Goal: Task Accomplishment & Management: Use online tool/utility

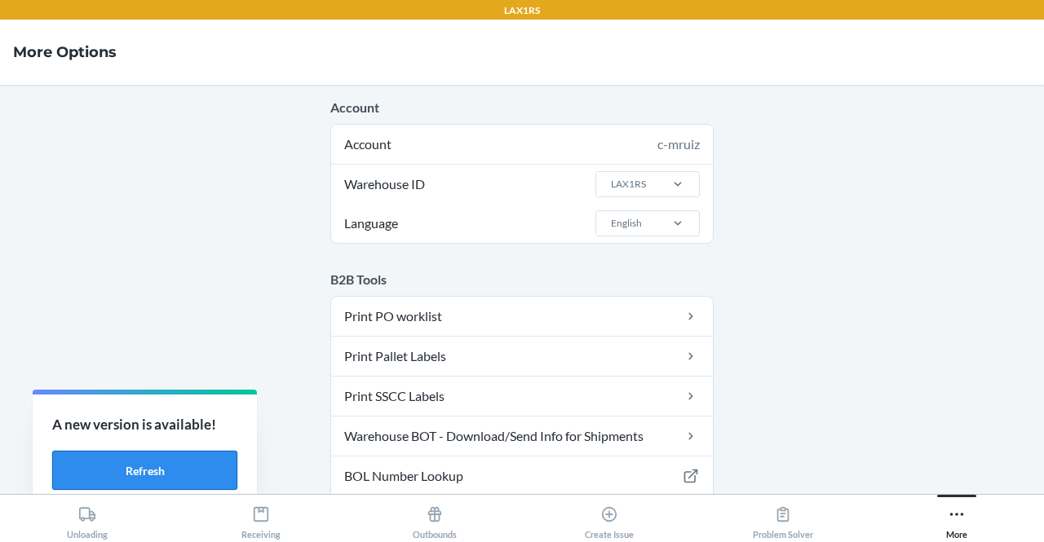
click at [189, 462] on button "Refresh" at bounding box center [144, 470] width 185 height 39
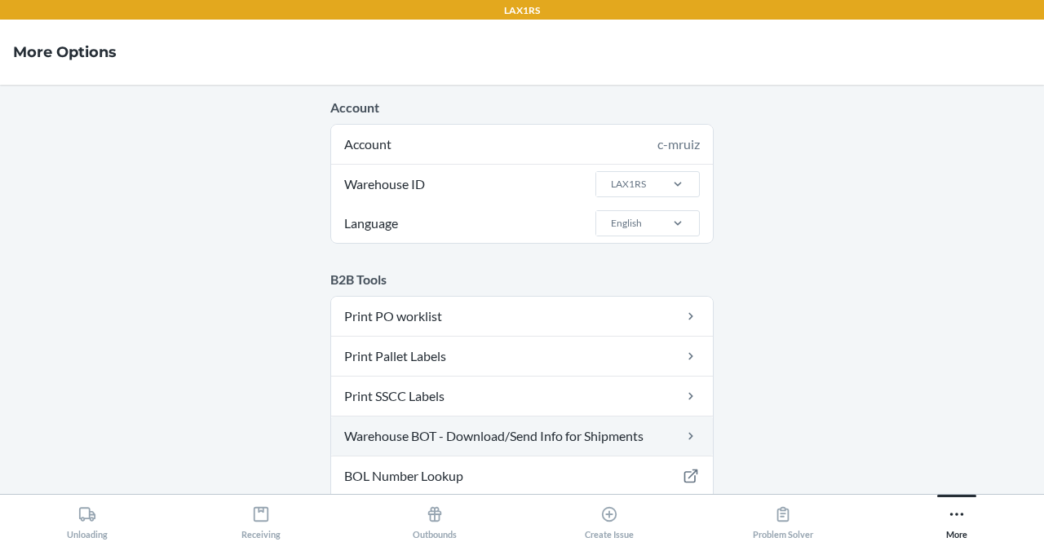
click at [560, 431] on link "Warehouse BOT - Download/Send Info for Shipments" at bounding box center [522, 436] width 382 height 39
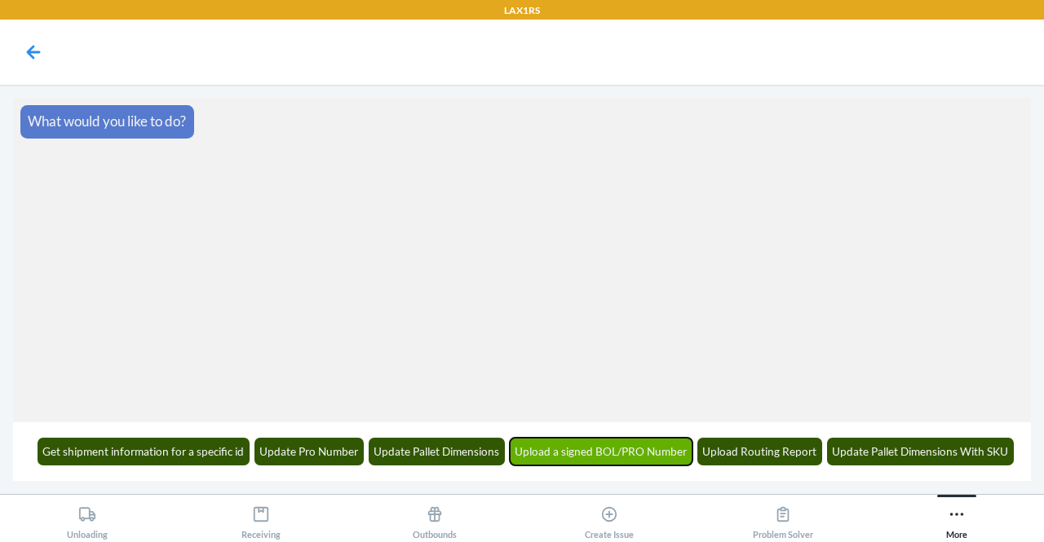
click at [608, 448] on button "Upload a signed BOL/PRO Number" at bounding box center [601, 452] width 183 height 28
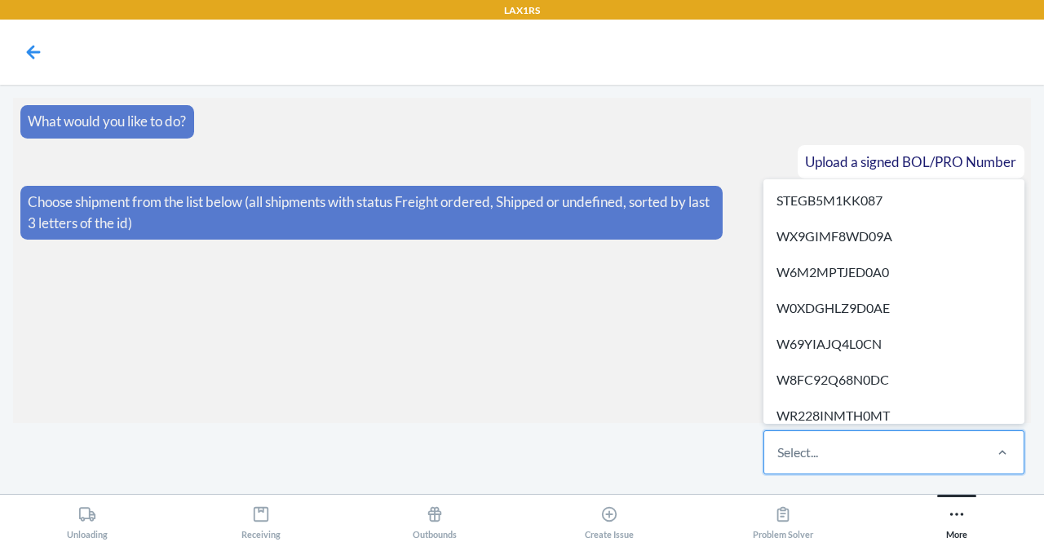
click at [977, 456] on div "Select..." at bounding box center [872, 452] width 217 height 42
click at [779, 456] on input "option STEGB5M1KK087 focused, 1 of 517. 517 results available. Use Up and Down …" at bounding box center [778, 453] width 2 height 20
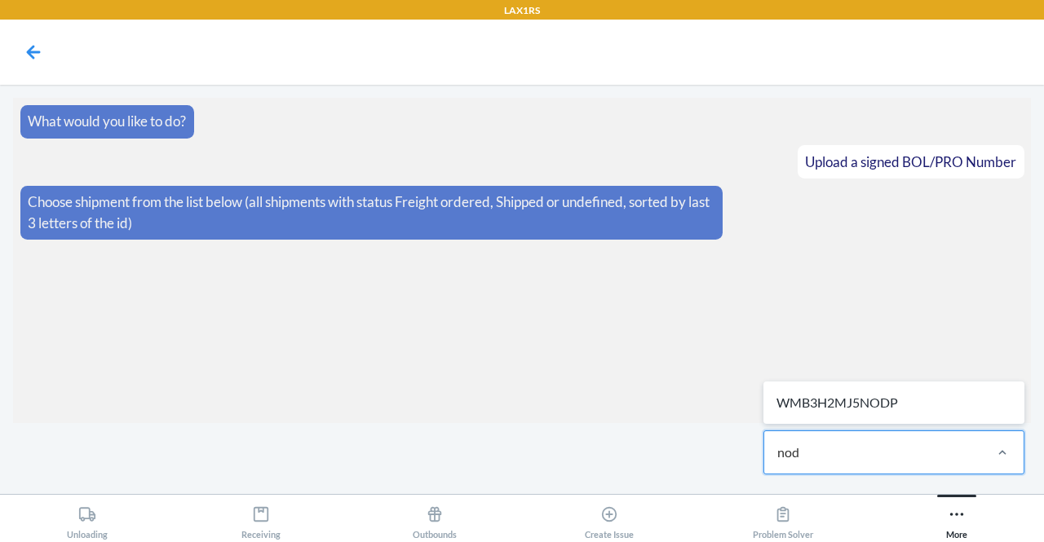
type input "nodp"
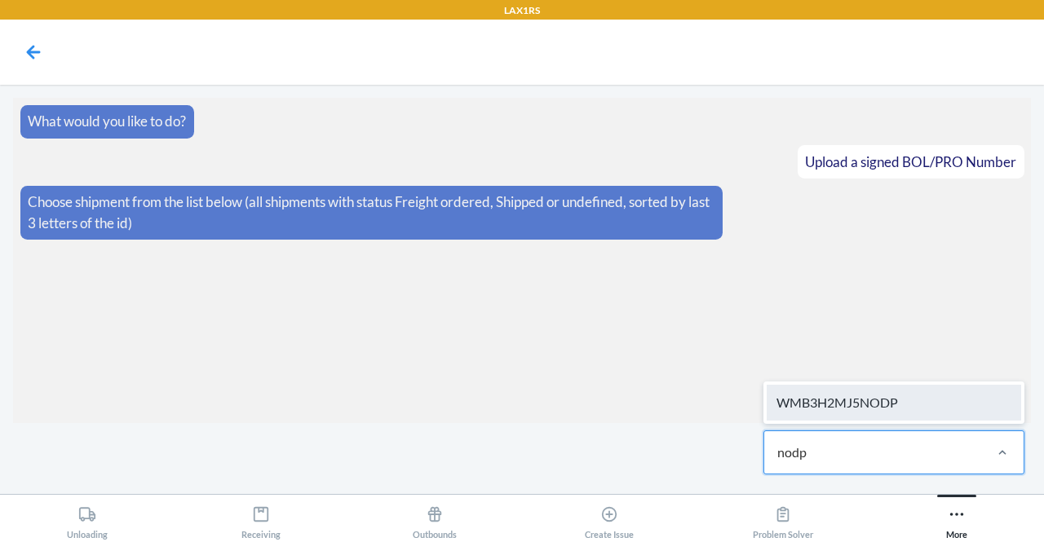
click at [933, 394] on div "WMB3H2MJ5NODP" at bounding box center [894, 403] width 254 height 36
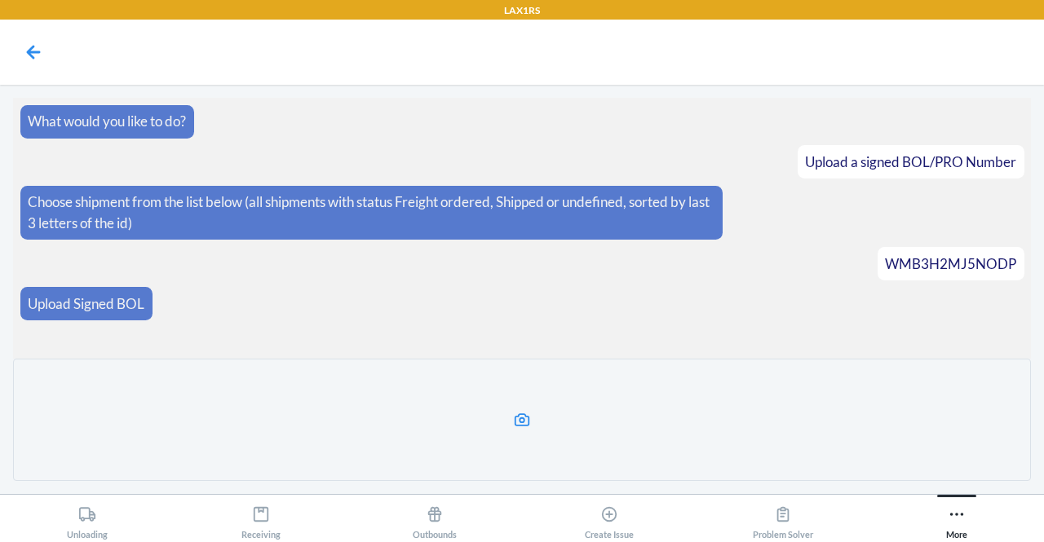
click at [523, 416] on icon at bounding box center [522, 420] width 19 height 19
click at [0, 0] on input "file" at bounding box center [0, 0] width 0 height 0
click at [515, 421] on icon at bounding box center [522, 419] width 15 height 13
click at [0, 0] on input "file" at bounding box center [0, 0] width 0 height 0
click at [517, 433] on label at bounding box center [522, 420] width 1018 height 122
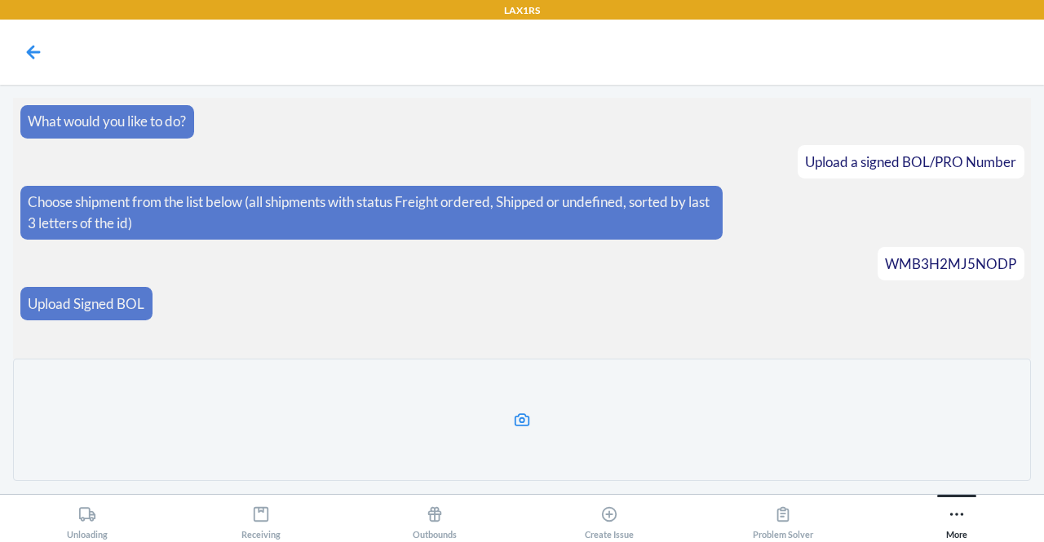
click at [0, 0] on input "file" at bounding box center [0, 0] width 0 height 0
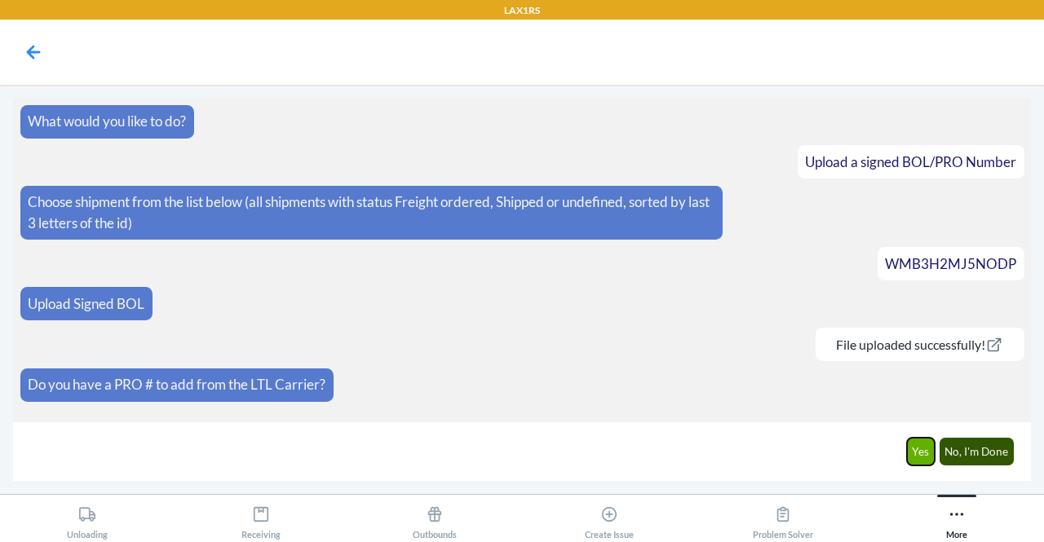
click at [913, 456] on button "Yes" at bounding box center [921, 452] width 29 height 28
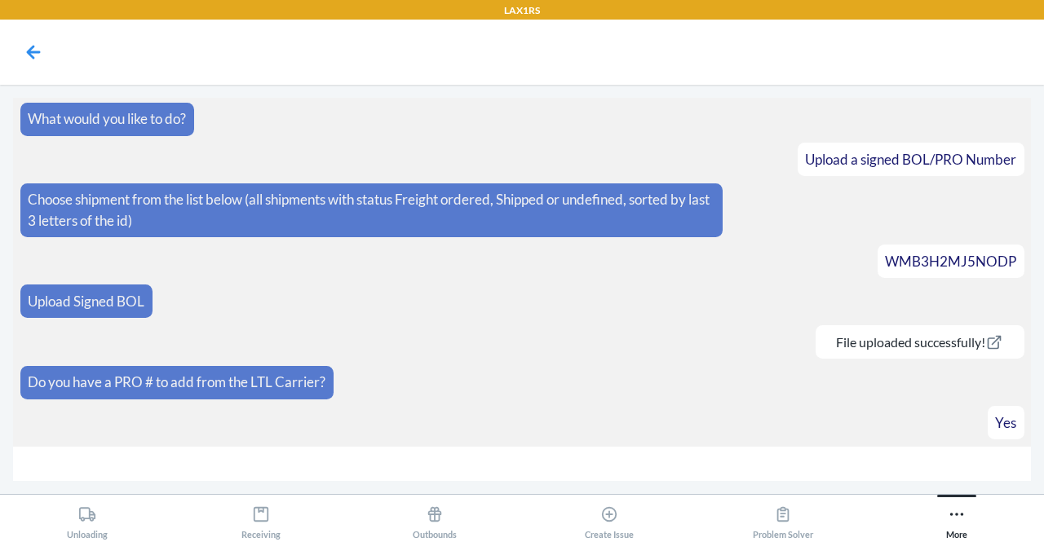
scroll to position [38, 0]
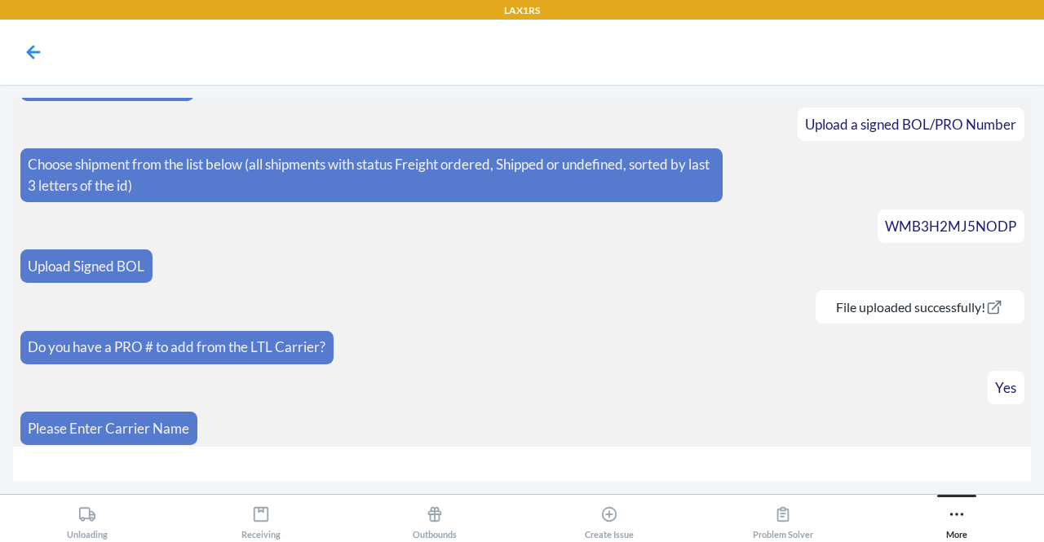
click at [375, 472] on input "text" at bounding box center [522, 464] width 1018 height 35
type input "x"
type input "XPO"
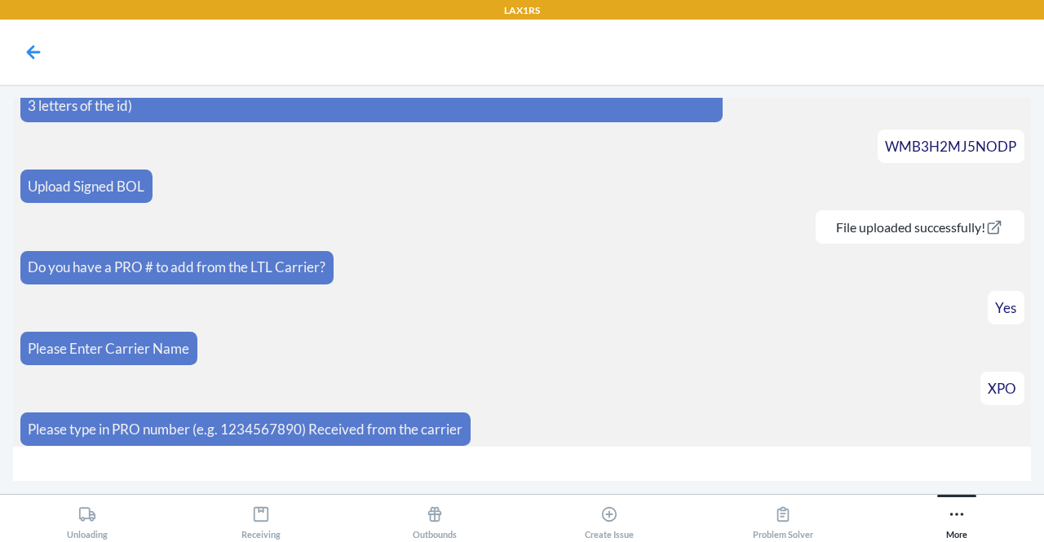
click at [272, 471] on input "text" at bounding box center [522, 464] width 1018 height 35
type input "674879726"
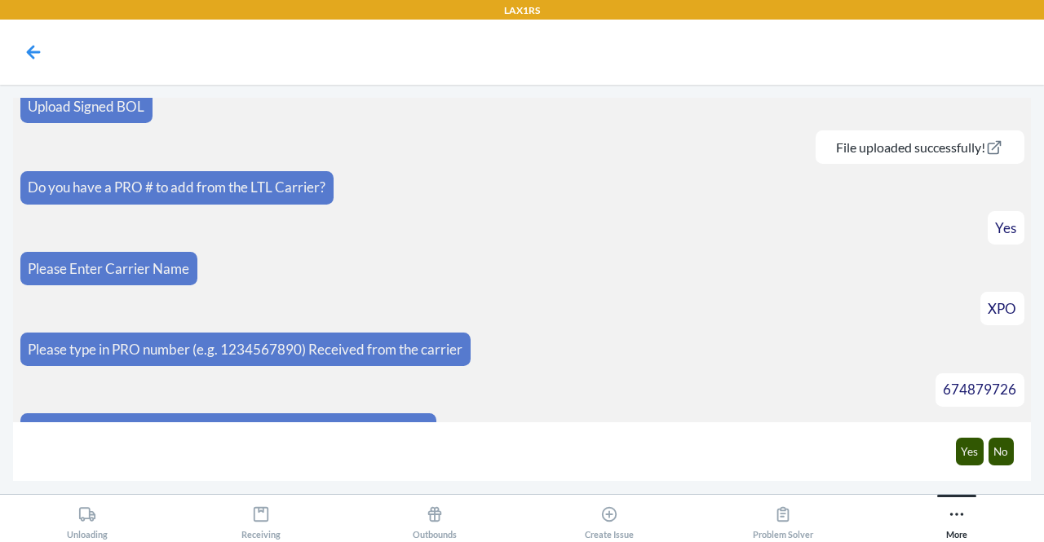
scroll to position [221, 0]
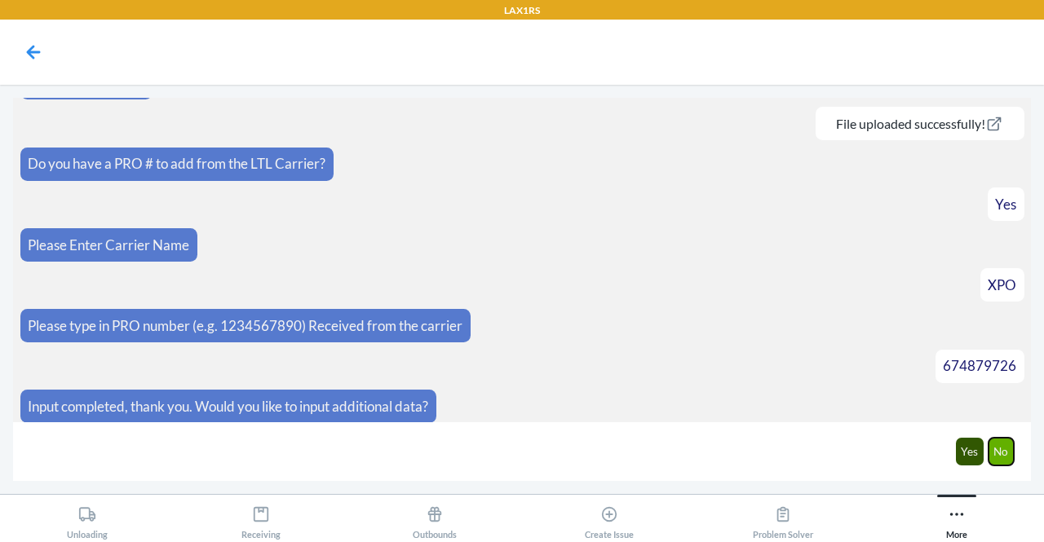
click at [1010, 449] on button "No" at bounding box center [1001, 452] width 26 height 28
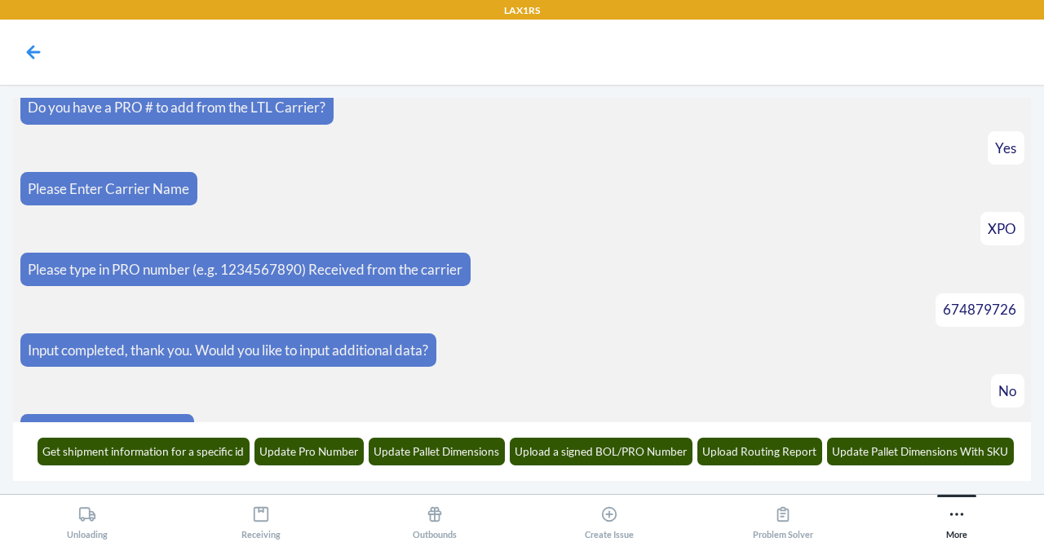
scroll to position [301, 0]
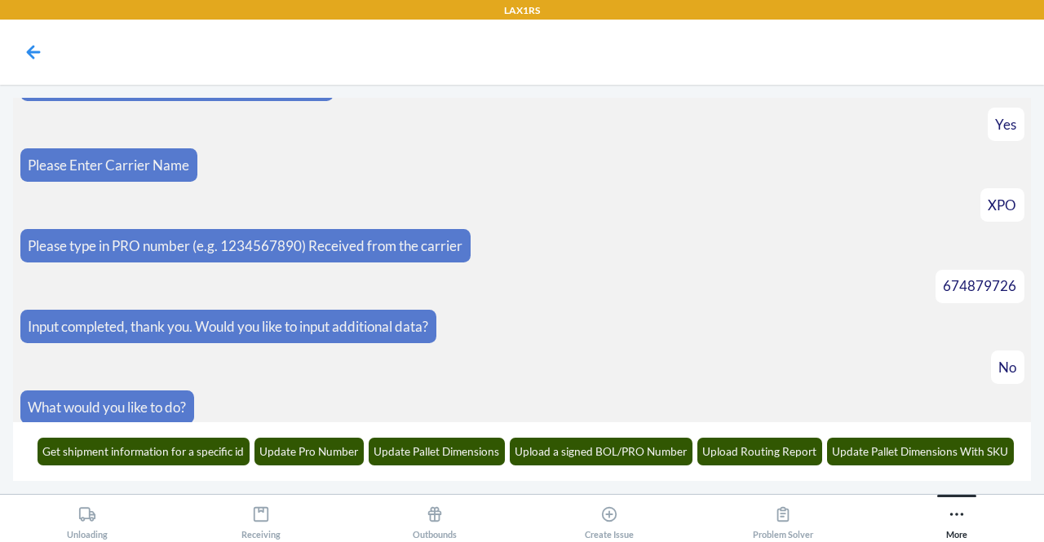
click at [0, 90] on main "What would you like to do? Upload a signed BOL/PRO Number Choose shipment from …" at bounding box center [522, 289] width 1044 height 409
click at [29, 48] on icon at bounding box center [34, 52] width 28 height 28
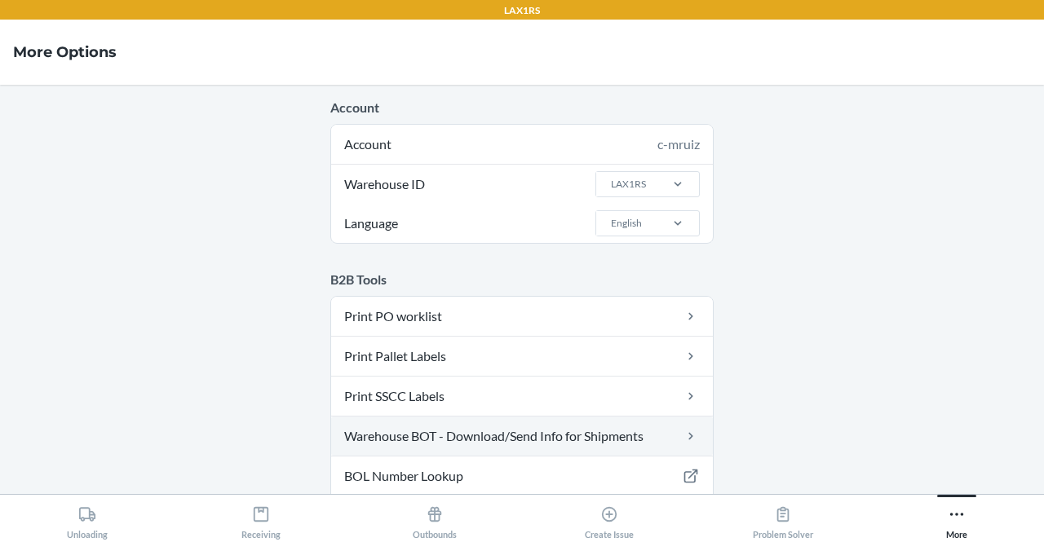
click at [548, 431] on link "Warehouse BOT - Download/Send Info for Shipments" at bounding box center [522, 436] width 382 height 39
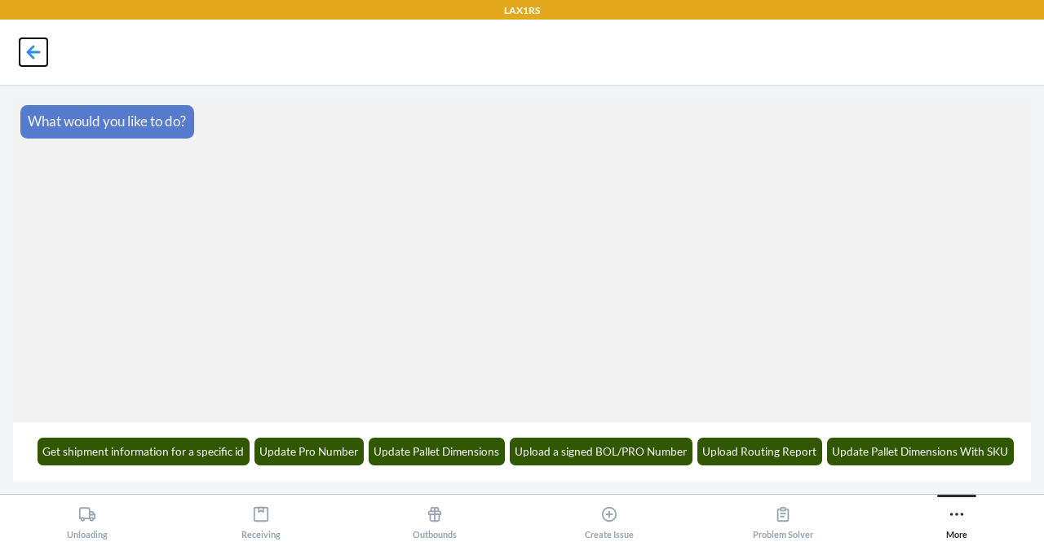
click at [35, 46] on icon at bounding box center [34, 52] width 28 height 28
